Goal: Find specific page/section: Find specific page/section

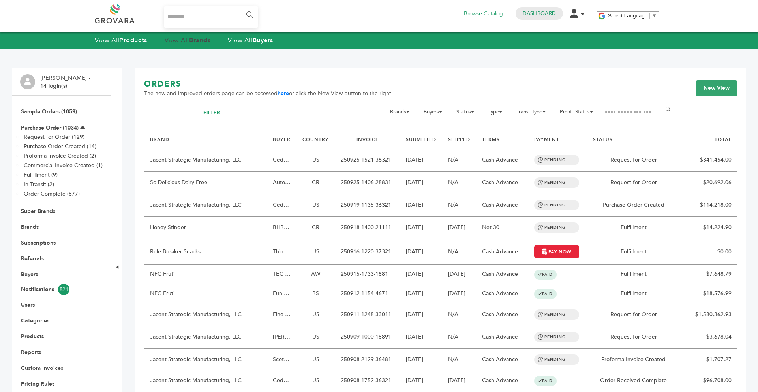
click at [203, 43] on strong "Brands" at bounding box center [199, 40] width 21 height 9
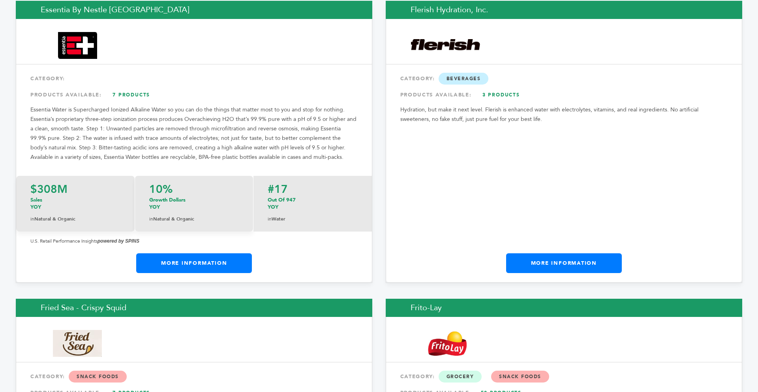
scroll to position [4377, 0]
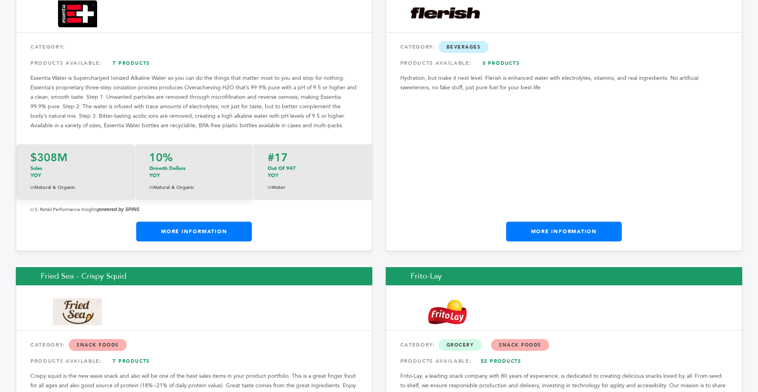
click at [194, 222] on link "More Information" at bounding box center [194, 232] width 116 height 20
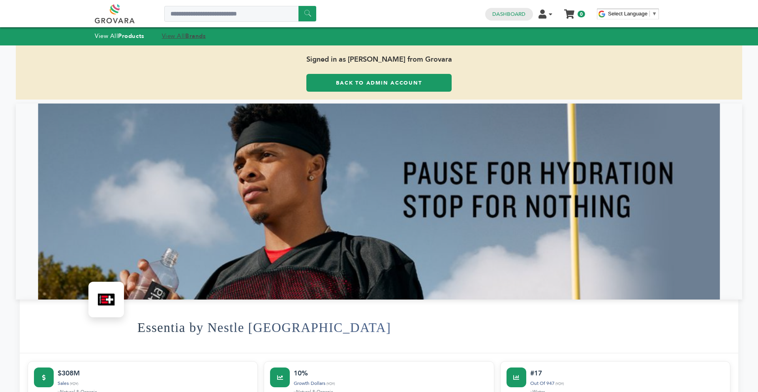
click at [200, 37] on strong "Brands" at bounding box center [195, 36] width 21 height 8
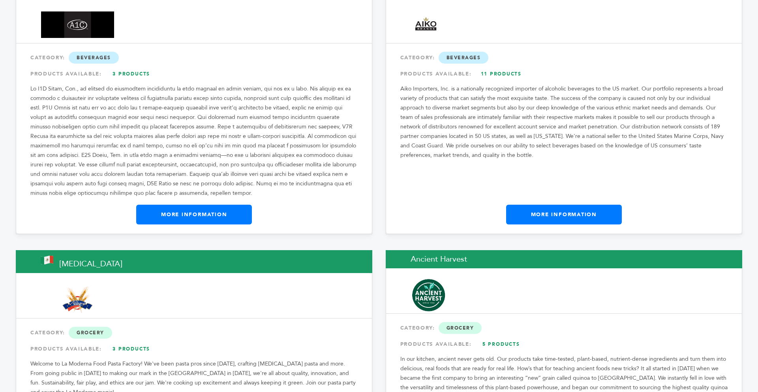
scroll to position [727, 0]
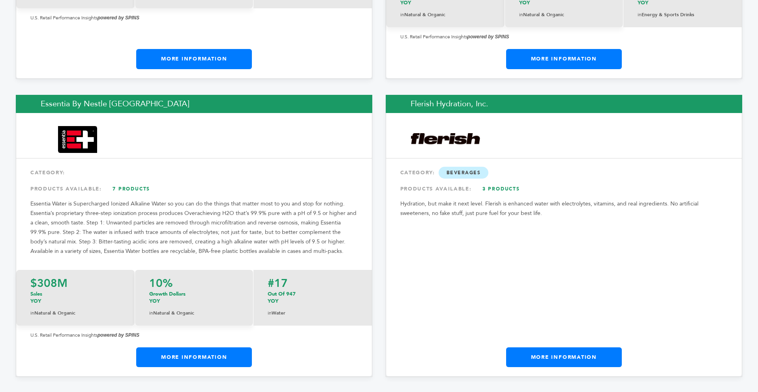
scroll to position [4362, 0]
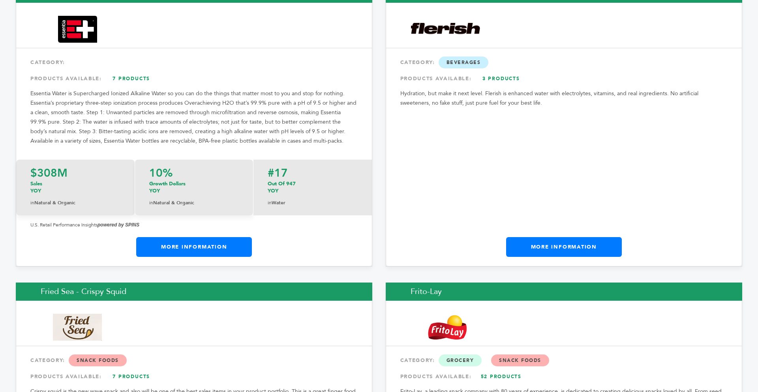
click at [583, 237] on link "More Information" at bounding box center [564, 247] width 116 height 20
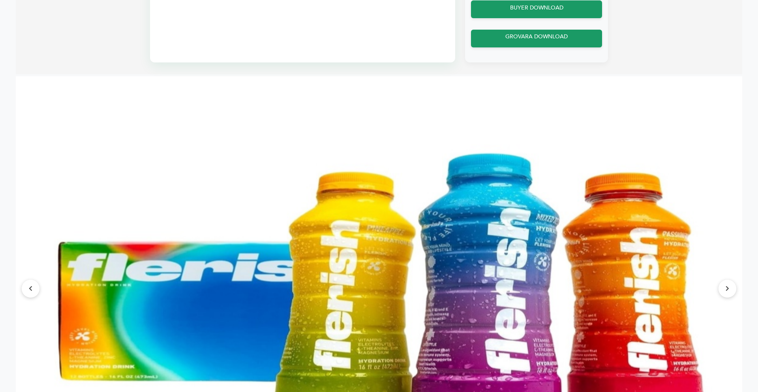
scroll to position [695, 0]
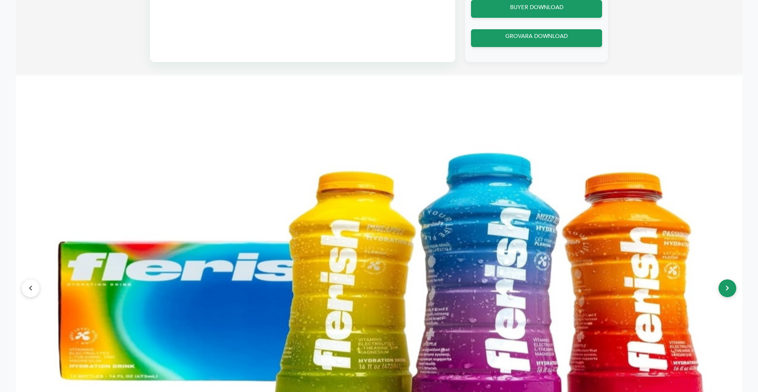
click at [721, 294] on button at bounding box center [728, 288] width 18 height 18
click at [722, 291] on button at bounding box center [728, 288] width 18 height 18
click at [28, 293] on button at bounding box center [31, 288] width 18 height 18
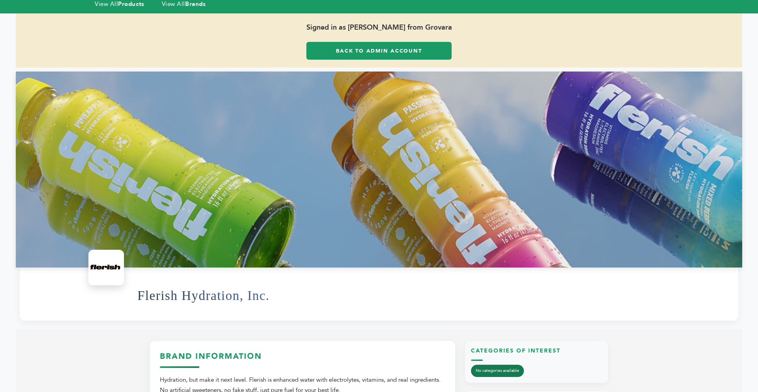
scroll to position [32, 0]
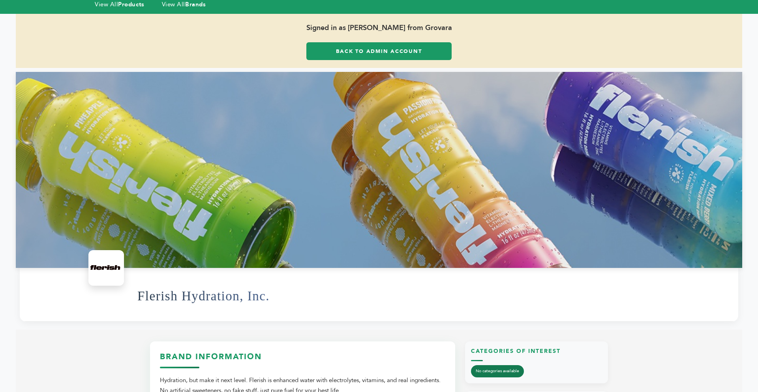
click at [346, 54] on link "Back to Admin Account" at bounding box center [378, 51] width 145 height 18
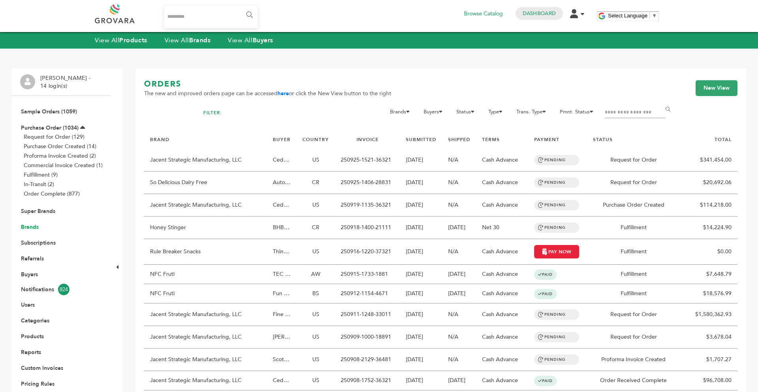
click at [33, 228] on link "Brands" at bounding box center [30, 227] width 18 height 8
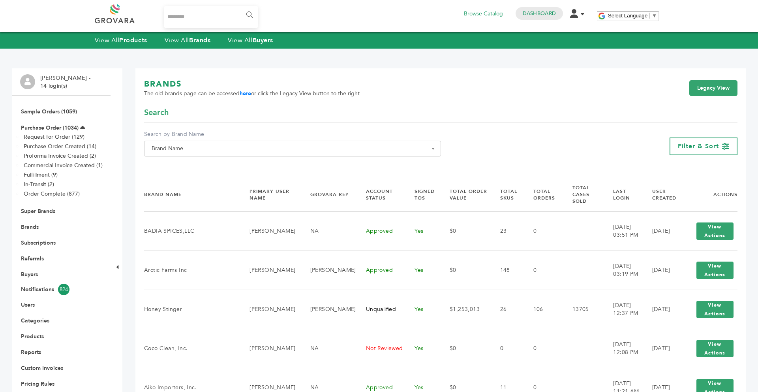
click at [198, 152] on span "Brand Name" at bounding box center [293, 148] width 288 height 11
click at [183, 164] on input "Search" at bounding box center [292, 163] width 293 height 10
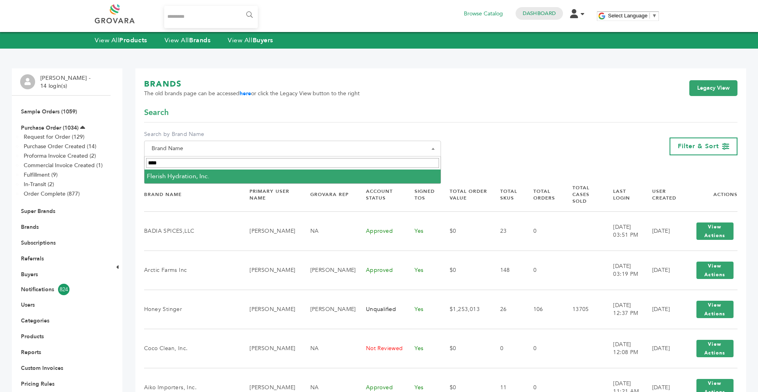
type input "****"
select select "**********"
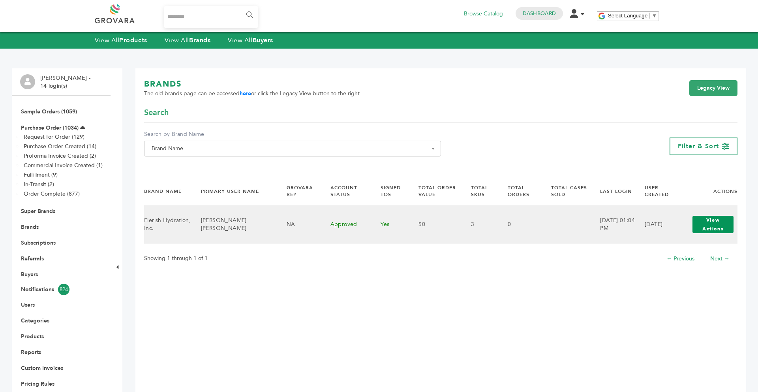
click at [704, 227] on button "View Actions" at bounding box center [713, 224] width 41 height 17
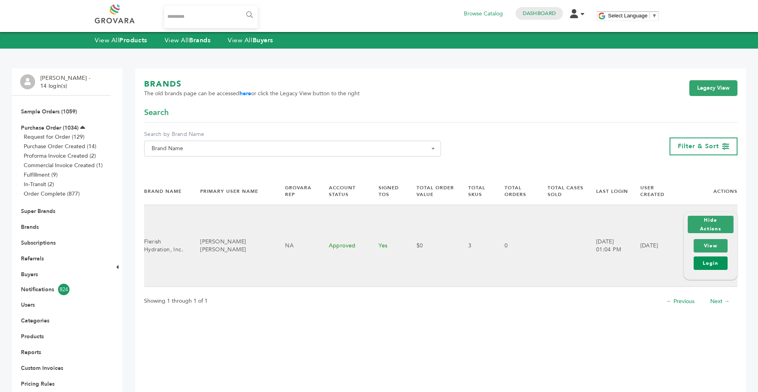
click at [704, 263] on link "Login" at bounding box center [711, 262] width 34 height 13
